Goal: Task Accomplishment & Management: Manage account settings

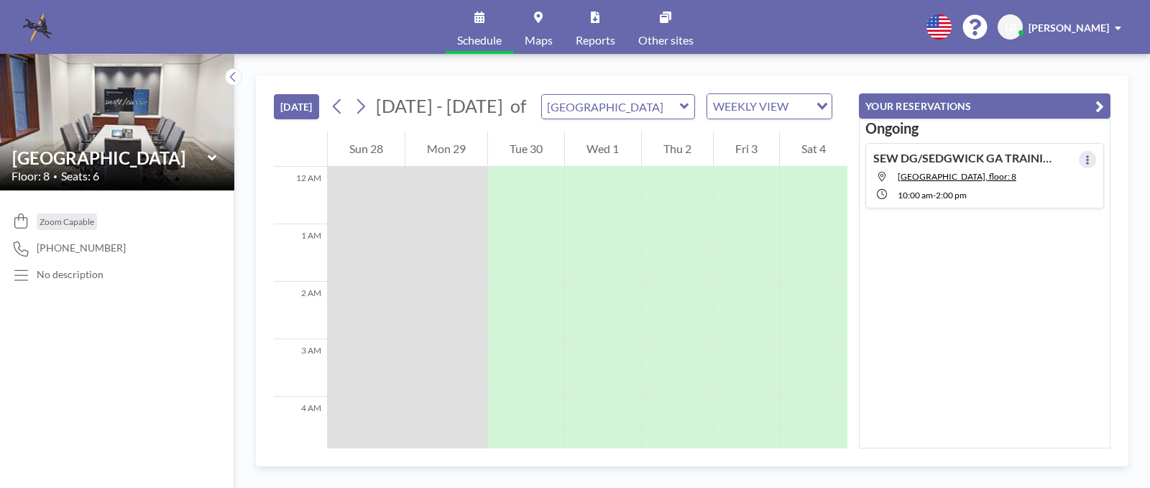
click at [1086, 162] on icon at bounding box center [1087, 159] width 3 height 9
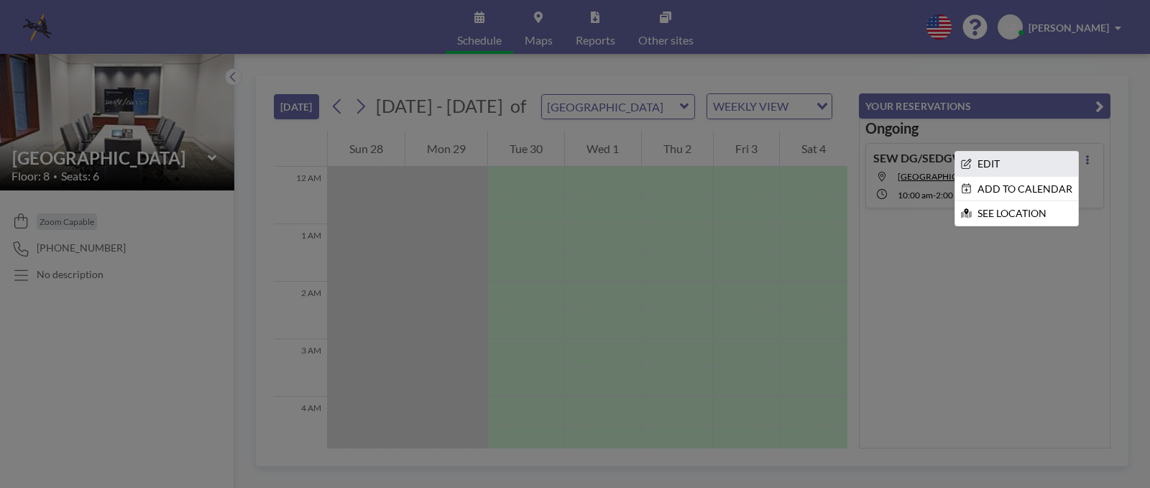
click at [988, 161] on li "EDIT" at bounding box center [1016, 164] width 123 height 24
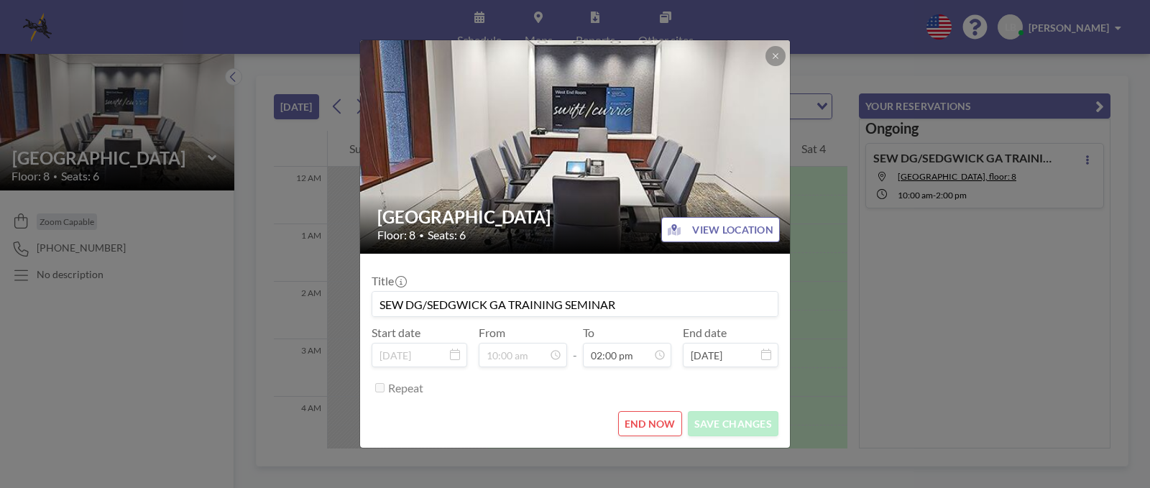
click at [631, 423] on button "END NOW" at bounding box center [650, 423] width 64 height 25
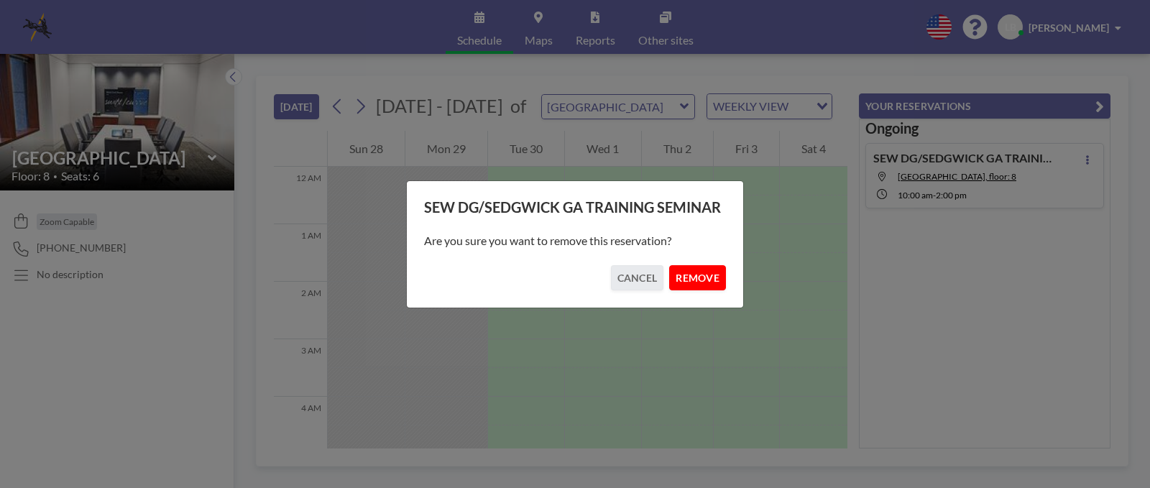
click at [694, 277] on button "REMOVE" at bounding box center [697, 277] width 57 height 25
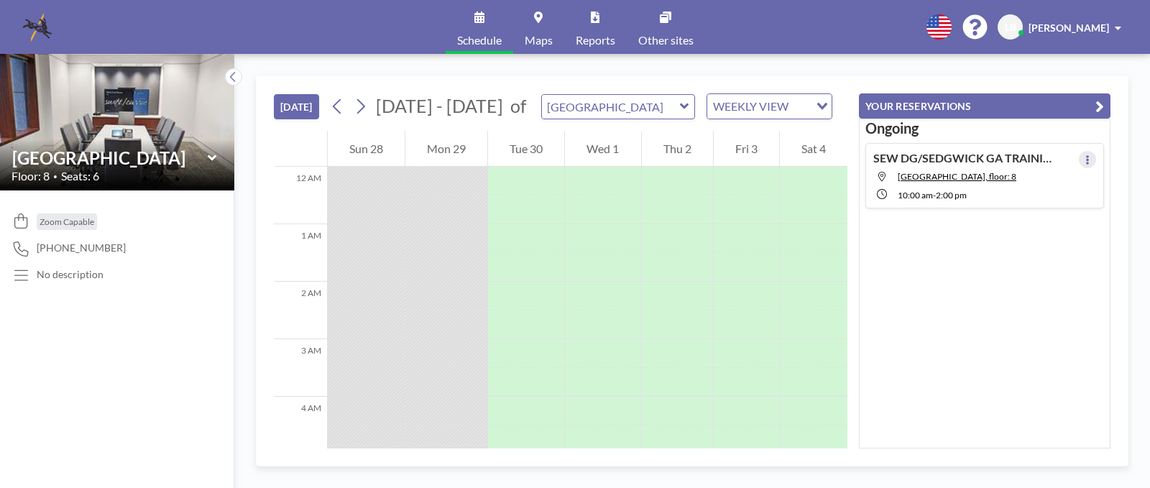
click at [1083, 159] on button at bounding box center [1087, 159] width 17 height 17
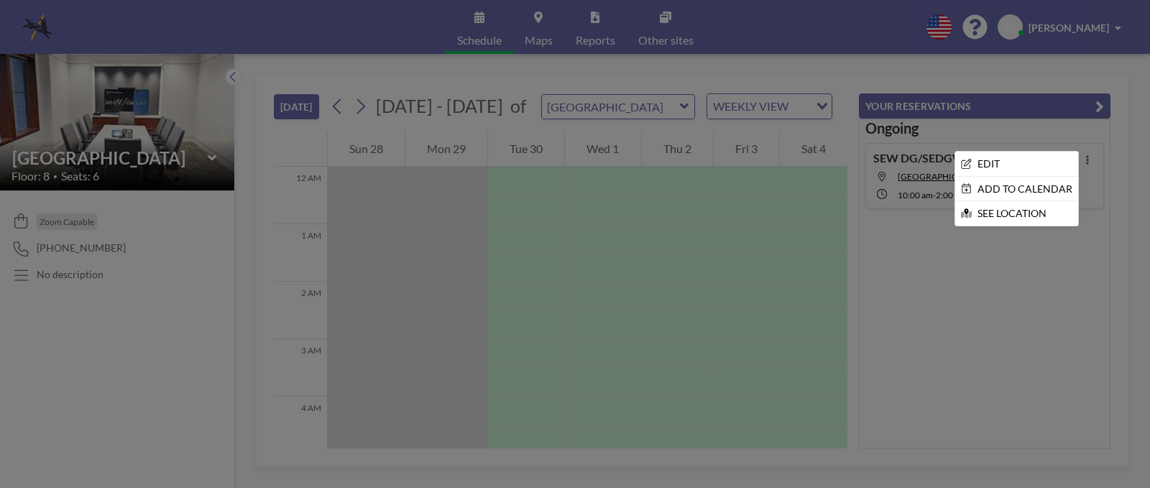
click at [979, 284] on div at bounding box center [575, 244] width 1150 height 488
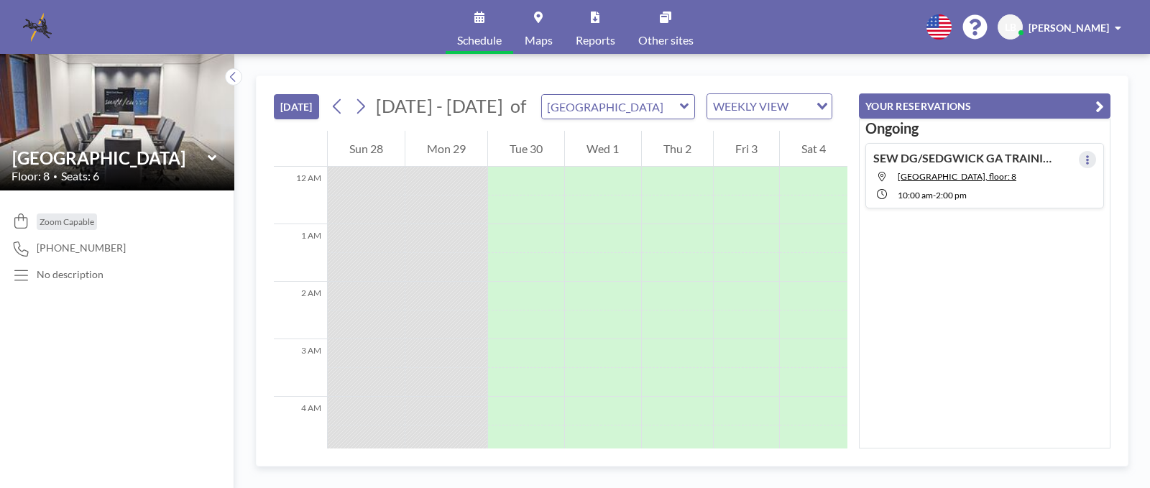
click at [1084, 161] on icon at bounding box center [1087, 159] width 6 height 9
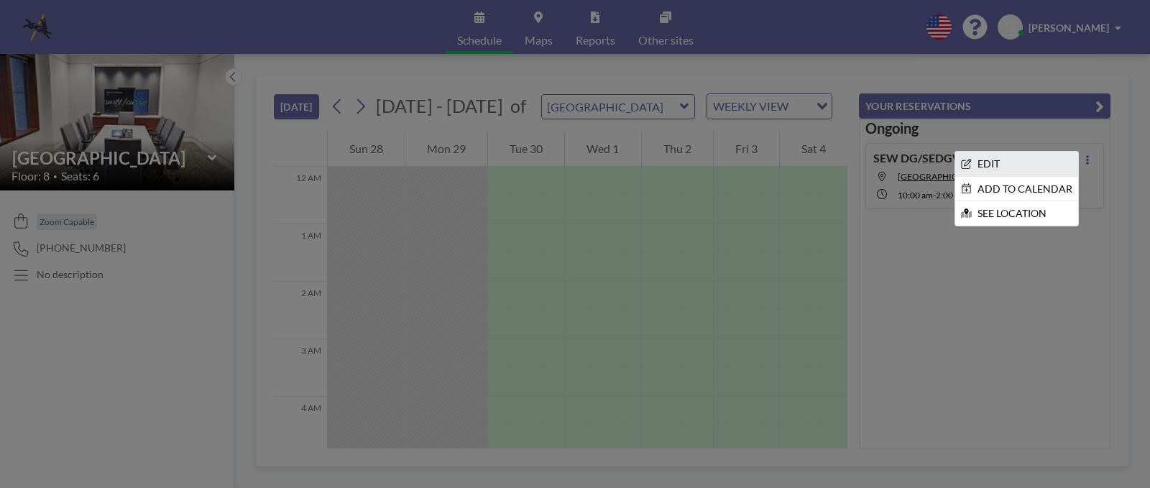
click at [973, 164] on li "EDIT" at bounding box center [1016, 164] width 123 height 24
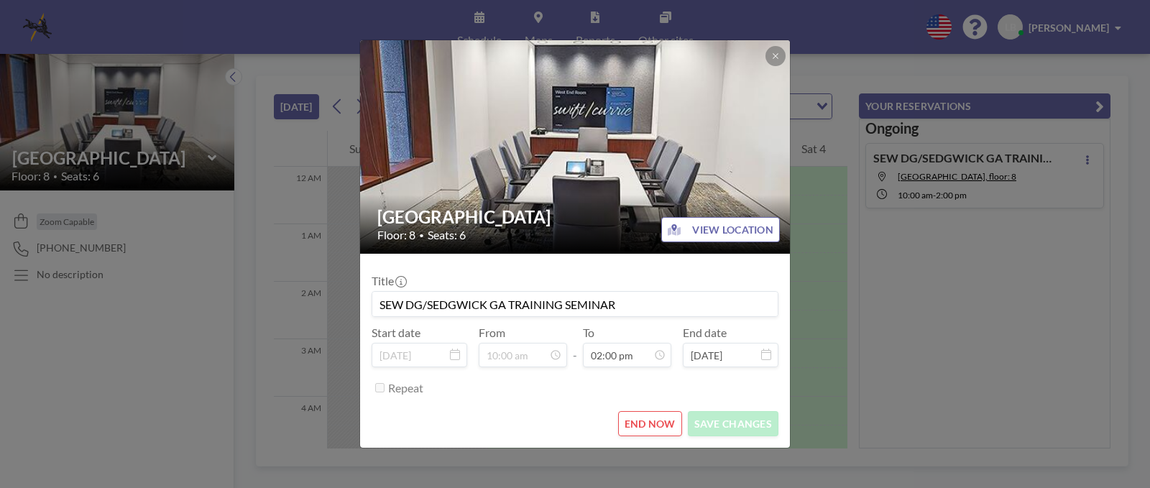
click at [633, 423] on button "END NOW" at bounding box center [650, 423] width 64 height 25
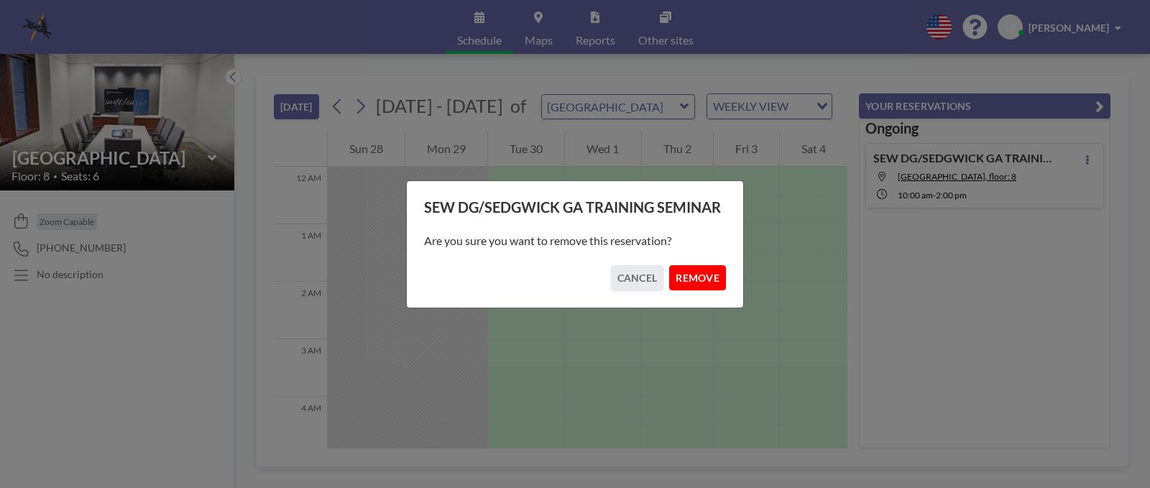
click at [696, 280] on button "REMOVE" at bounding box center [697, 277] width 57 height 25
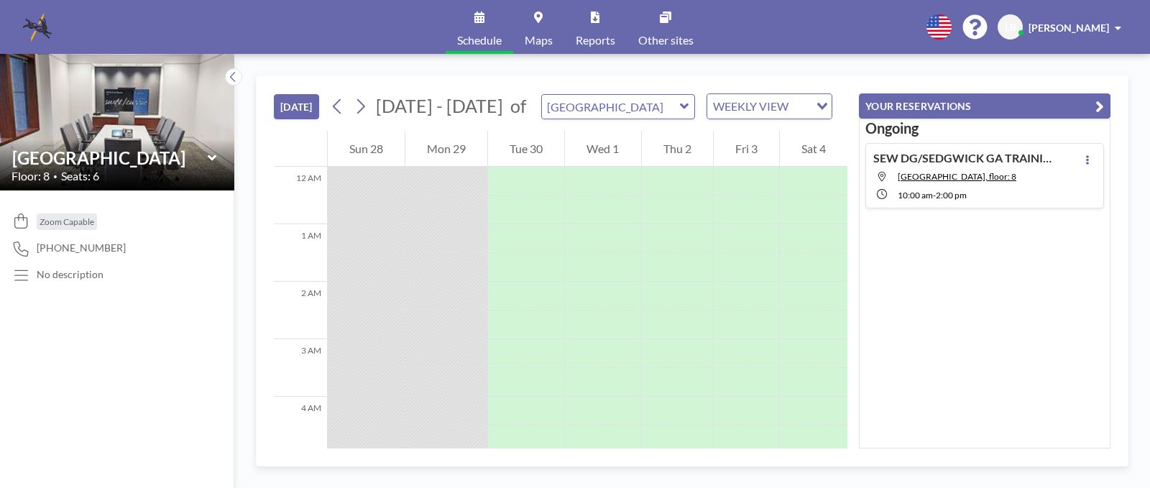
click at [1099, 105] on icon "button" at bounding box center [1099, 106] width 9 height 17
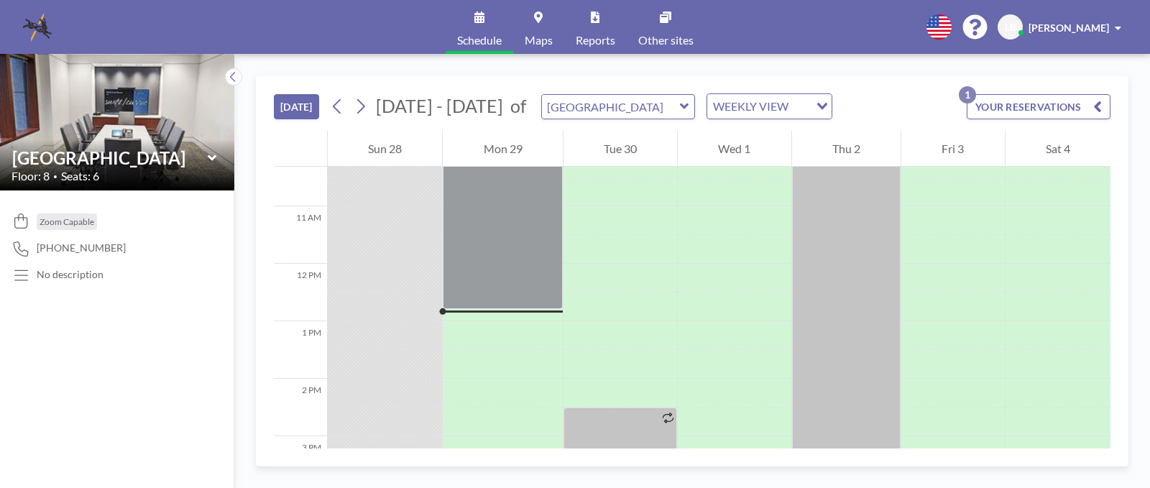
scroll to position [503, 0]
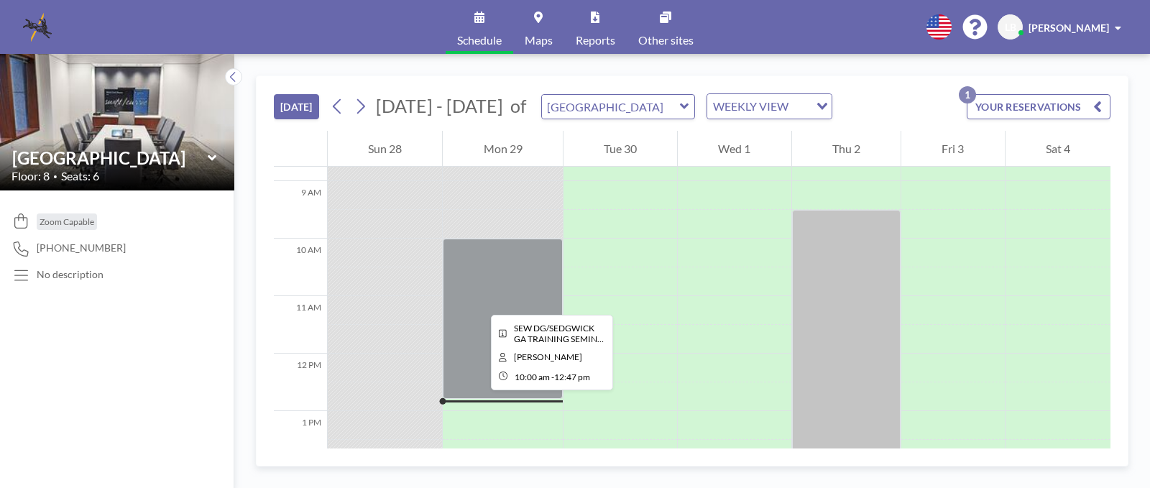
drag, startPoint x: 479, startPoint y: 302, endPoint x: 189, endPoint y: 392, distance: 303.9
click at [189, 392] on div "Zoom Capable 470-639-4886 No description" at bounding box center [117, 338] width 234 height 297
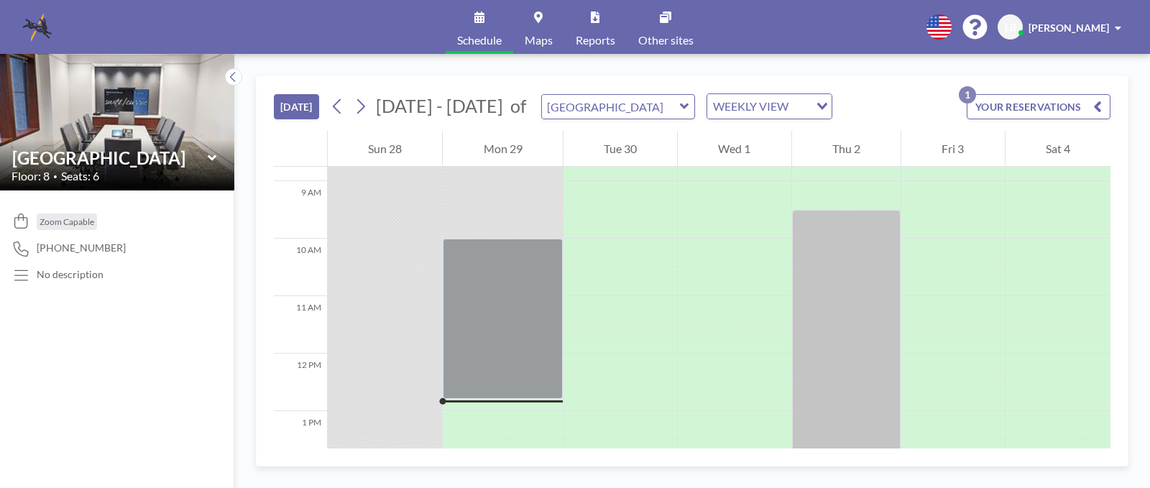
click at [1058, 106] on button "YOUR RESERVATIONS 1" at bounding box center [1038, 106] width 144 height 25
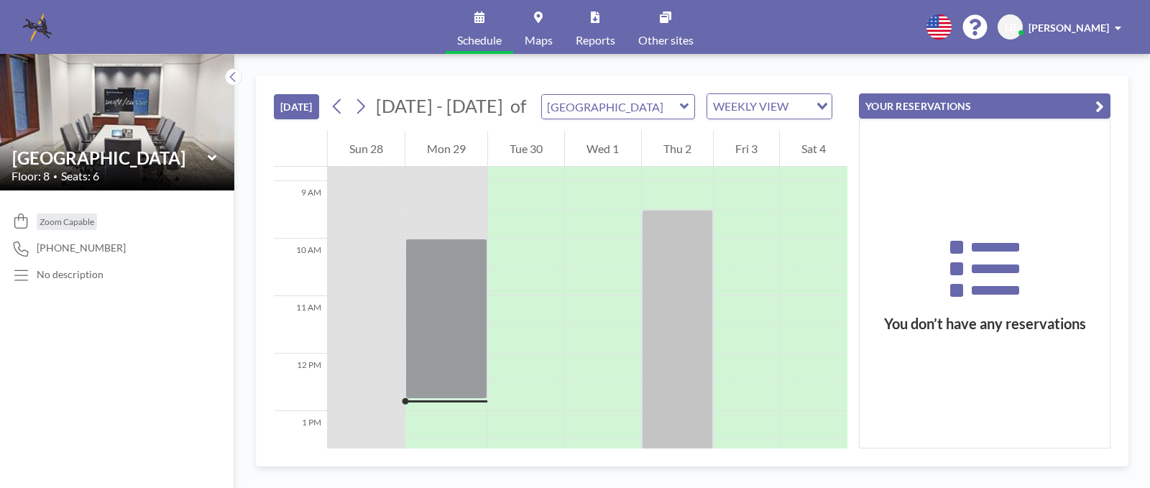
click at [1083, 27] on span "[PERSON_NAME]" at bounding box center [1068, 28] width 80 height 12
click at [1053, 73] on link "Profile" at bounding box center [1078, 69] width 128 height 29
